Goal: Browse casually: Explore the website without a specific task or goal

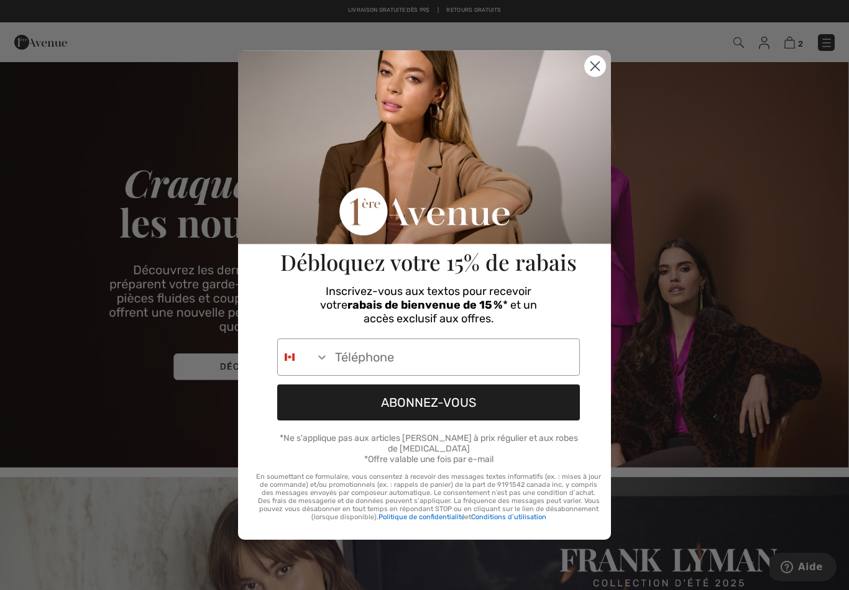
click at [591, 68] on circle "Close dialog" at bounding box center [595, 66] width 21 height 21
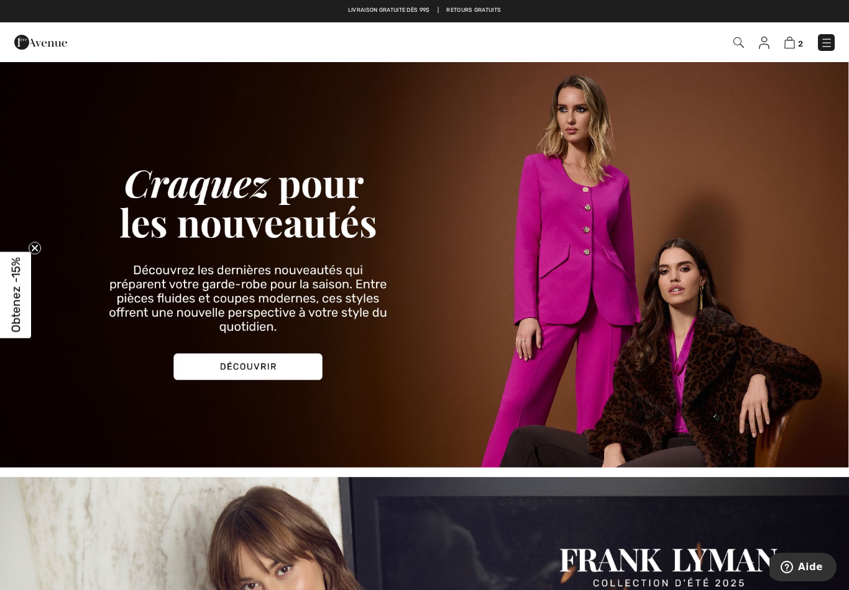
click at [265, 367] on img at bounding box center [424, 264] width 849 height 407
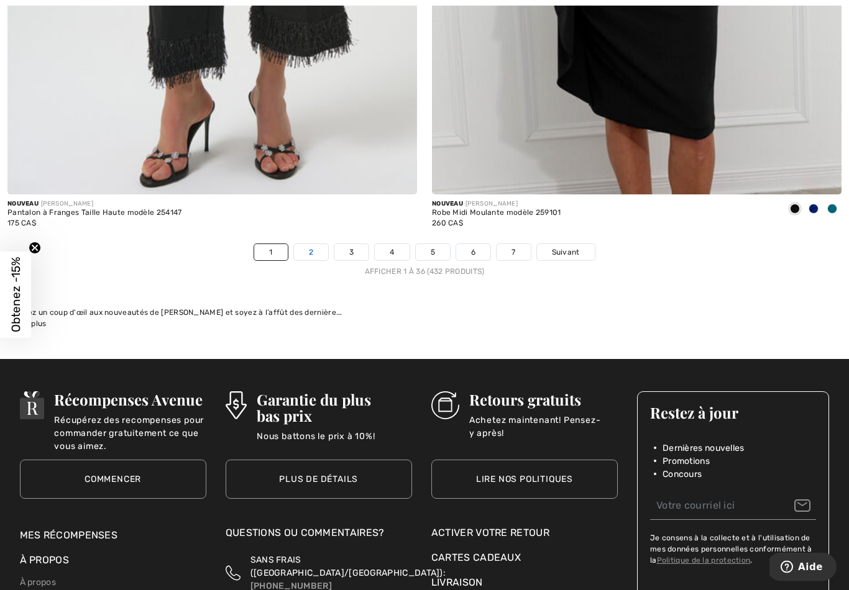
scroll to position [12157, 0]
click at [310, 247] on link "2" at bounding box center [311, 252] width 34 height 16
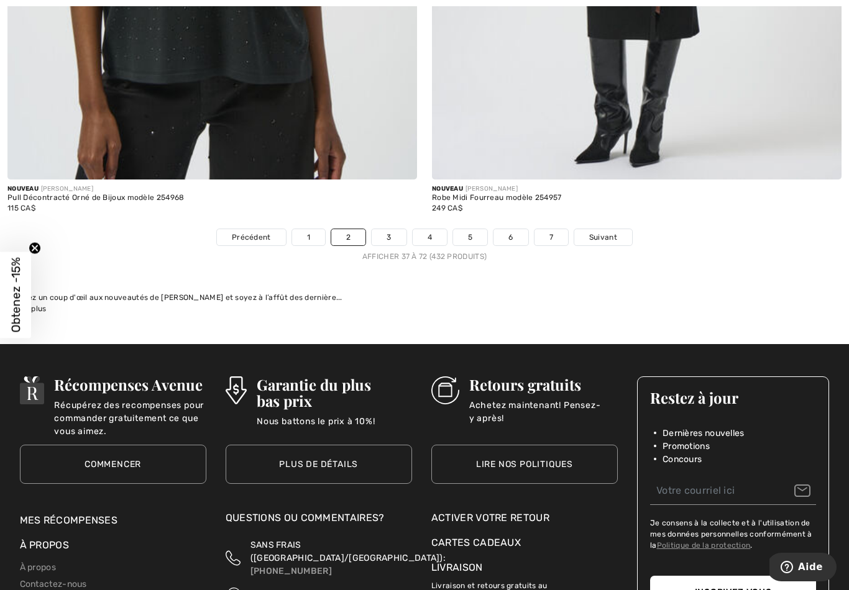
scroll to position [12172, 0]
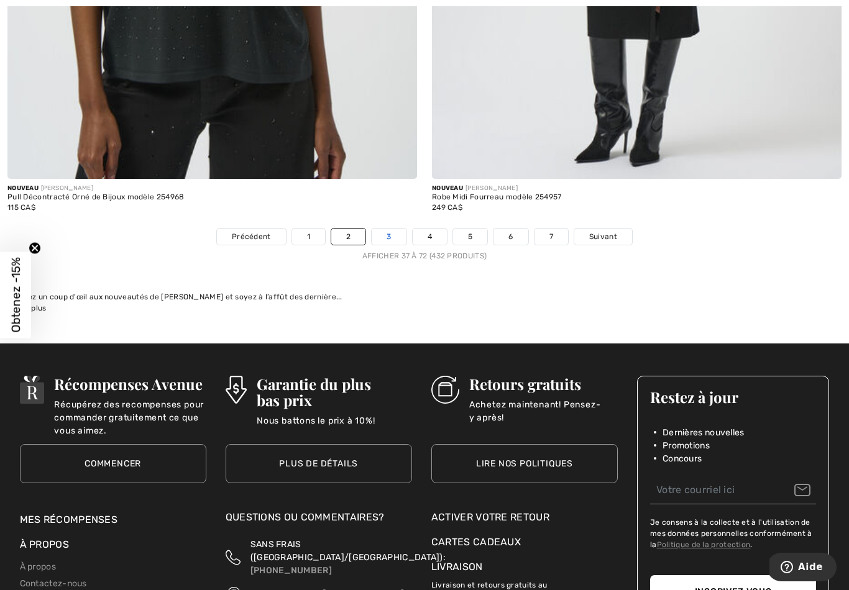
click at [381, 234] on link "3" at bounding box center [389, 237] width 34 height 16
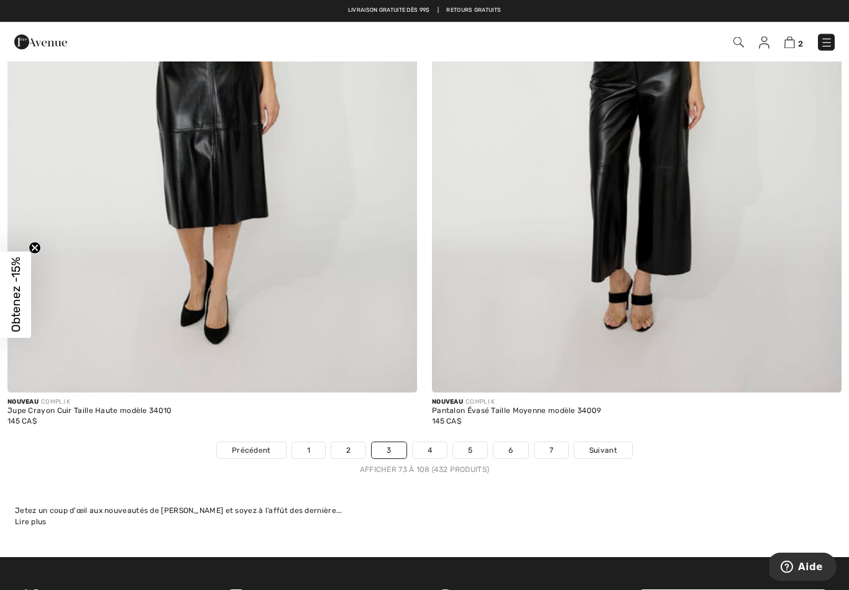
scroll to position [11959, 0]
click at [431, 443] on link "4" at bounding box center [430, 450] width 34 height 16
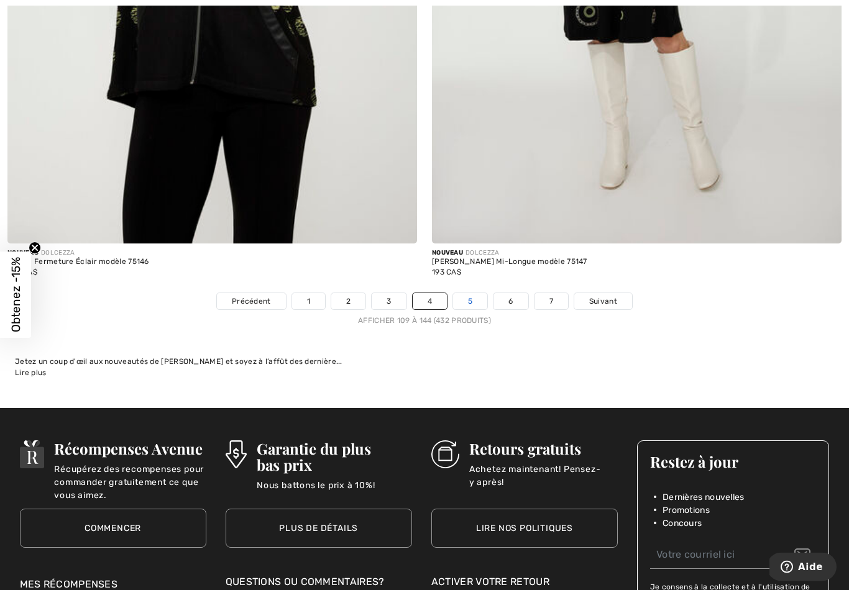
scroll to position [12108, 0]
click at [478, 299] on link "5" at bounding box center [470, 301] width 34 height 16
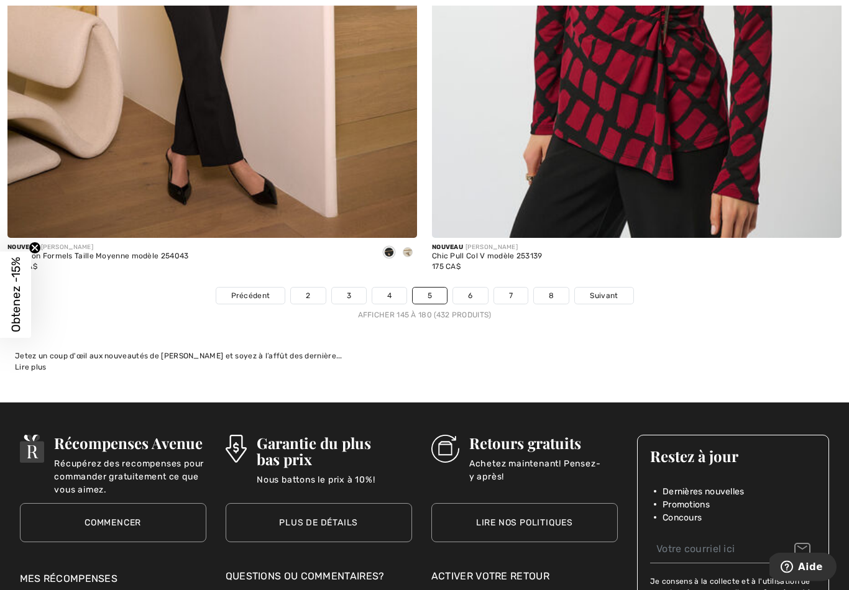
scroll to position [12113, 0]
click at [473, 288] on link "6" at bounding box center [470, 296] width 34 height 16
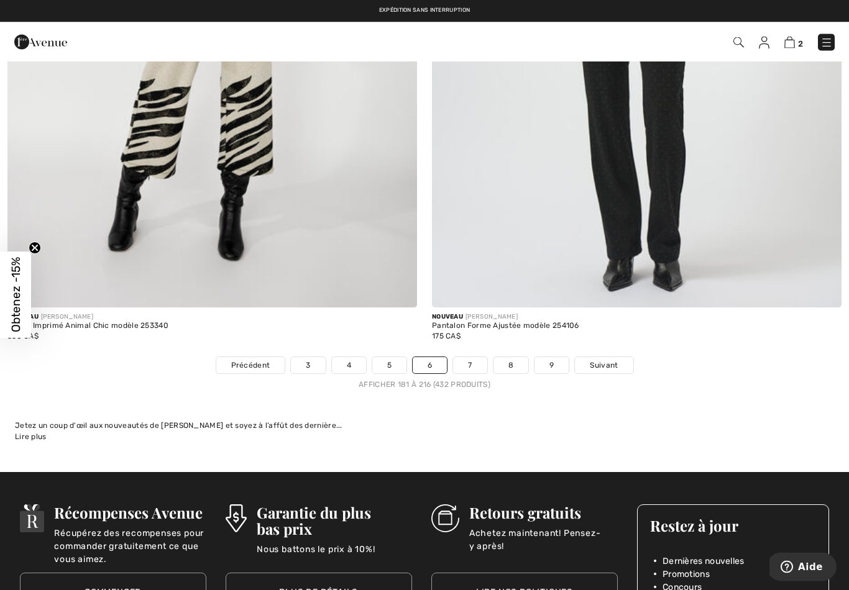
scroll to position [12042, 0]
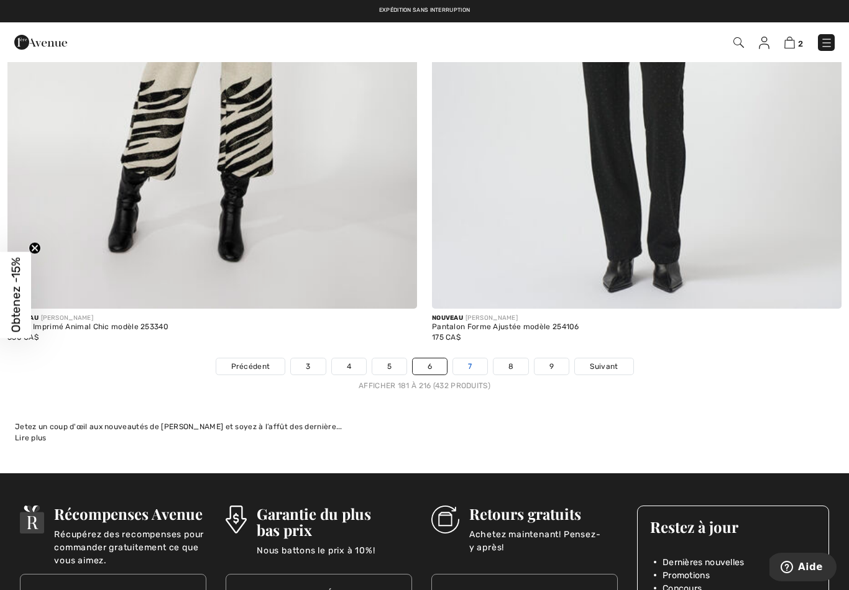
click at [472, 363] on link "7" at bounding box center [470, 366] width 34 height 16
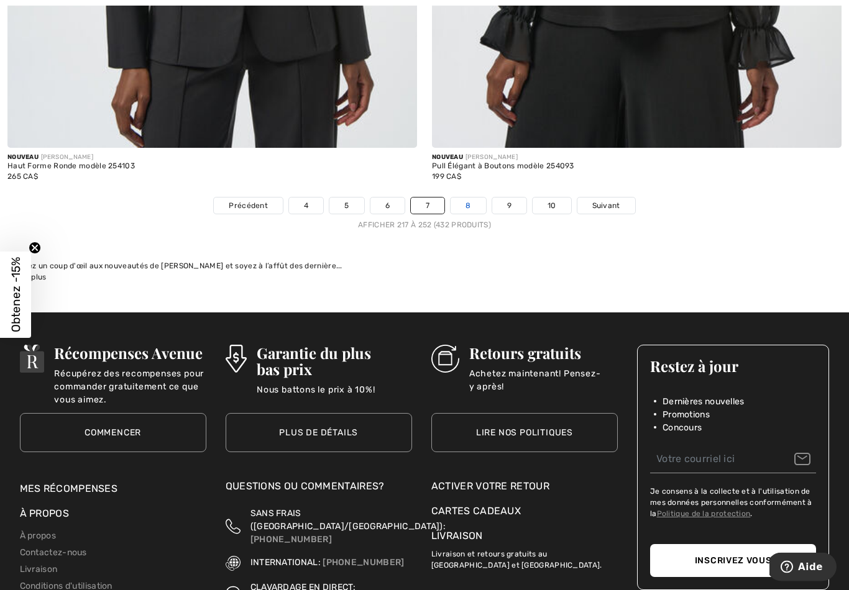
scroll to position [12203, 0]
click at [468, 203] on link "8" at bounding box center [467, 206] width 35 height 16
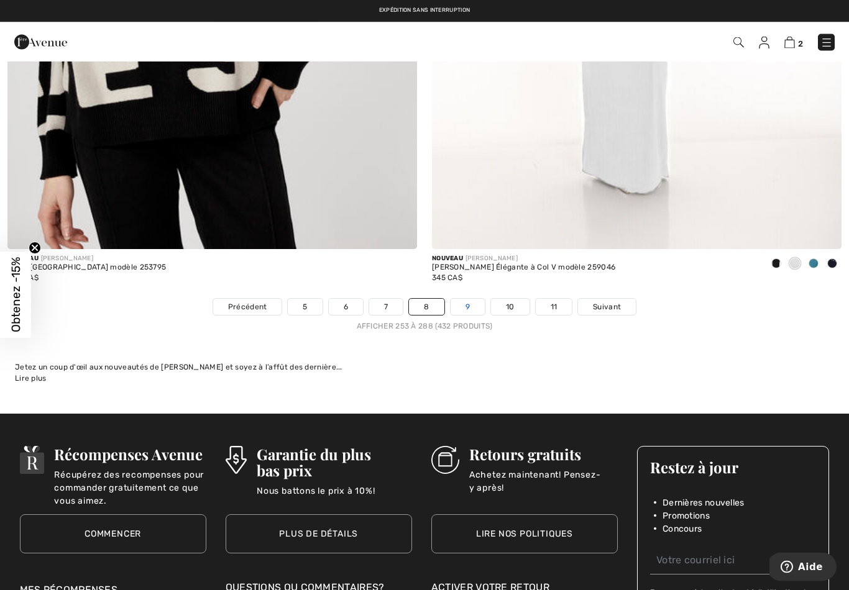
scroll to position [12102, 0]
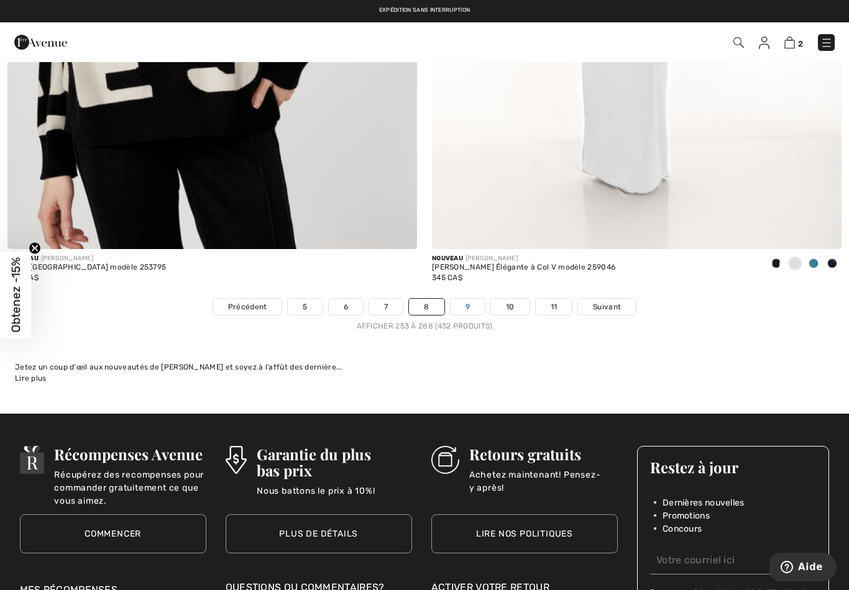
click at [473, 299] on link "9" at bounding box center [467, 307] width 34 height 16
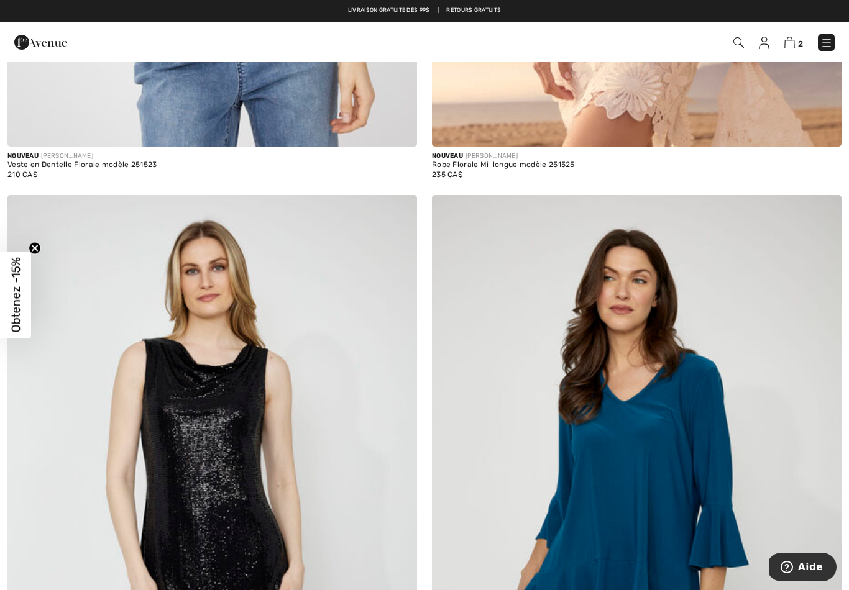
scroll to position [3292, 0]
